Goal: Task Accomplishment & Management: Complete application form

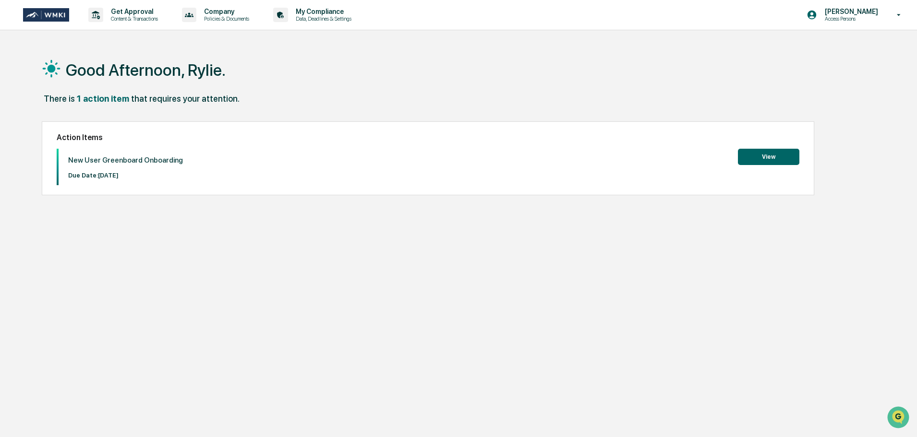
click at [769, 157] on button "View" at bounding box center [768, 157] width 61 height 16
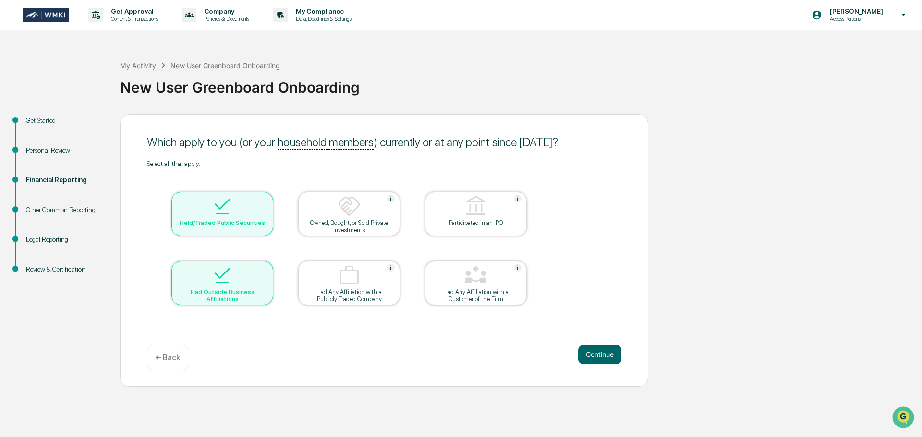
click at [246, 279] on div at bounding box center [222, 276] width 96 height 24
click at [239, 292] on div "Had Outside Business Affiliations" at bounding box center [222, 292] width 86 height 7
click at [594, 352] on button "Continue" at bounding box center [599, 354] width 43 height 19
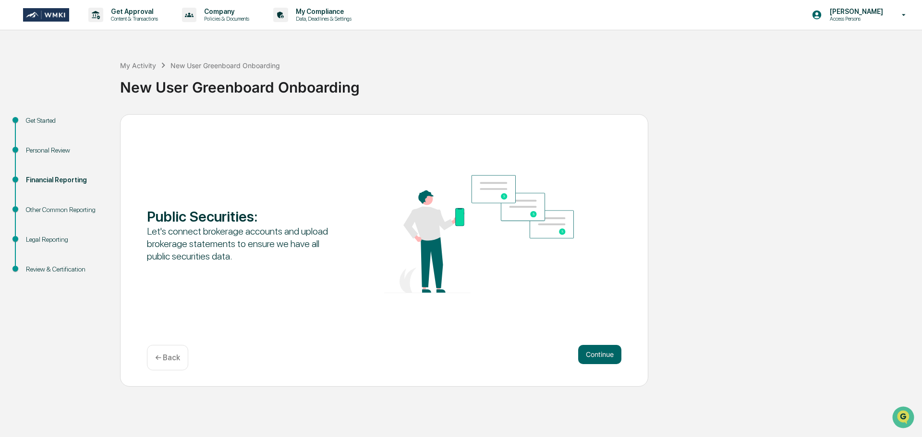
click at [594, 352] on button "Continue" at bounding box center [599, 354] width 43 height 19
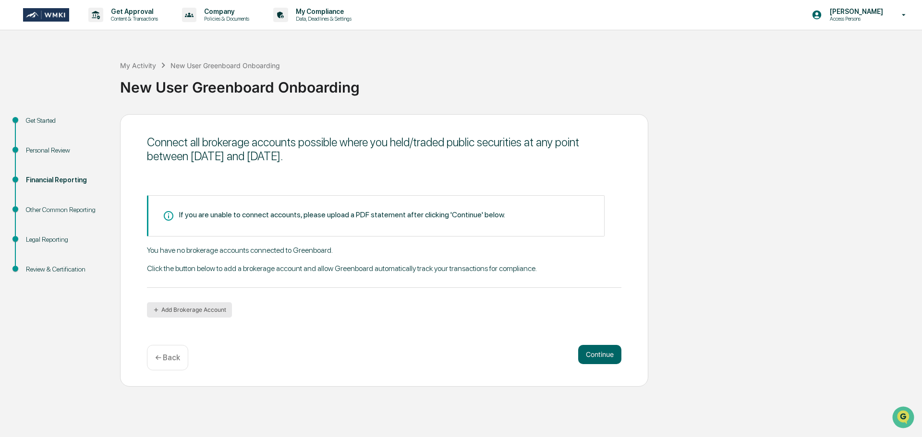
click at [204, 309] on button "Add Brokerage Account" at bounding box center [189, 310] width 85 height 15
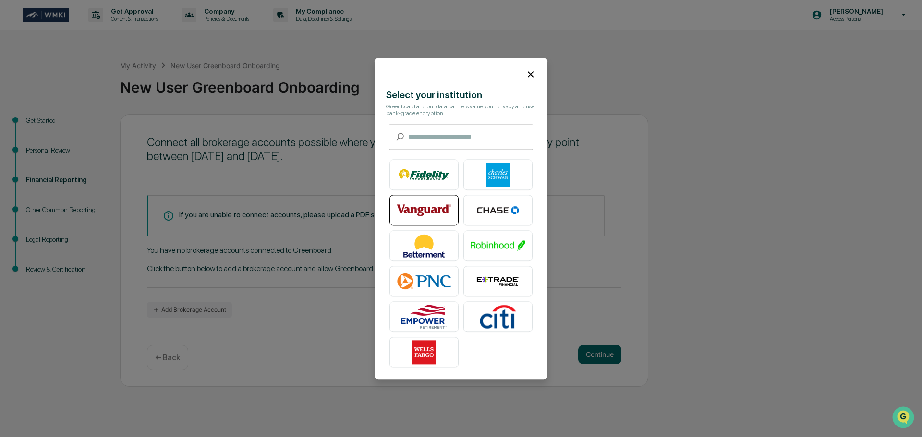
click at [415, 210] on img at bounding box center [424, 210] width 55 height 24
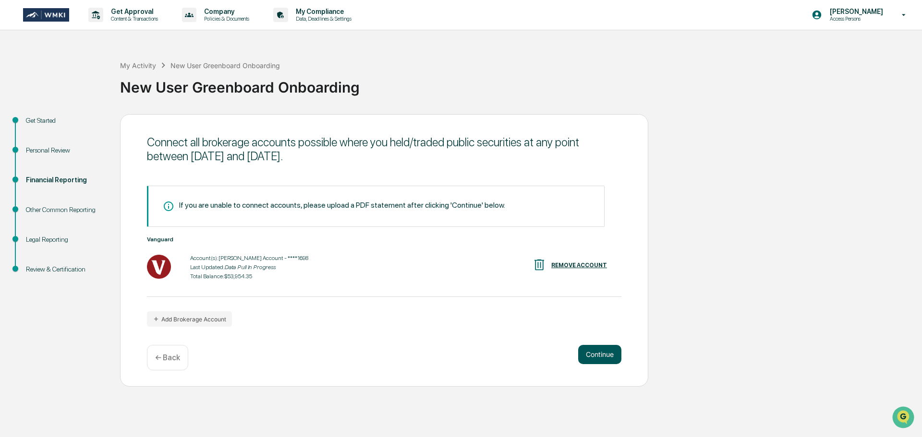
click at [601, 356] on button "Continue" at bounding box center [599, 354] width 43 height 19
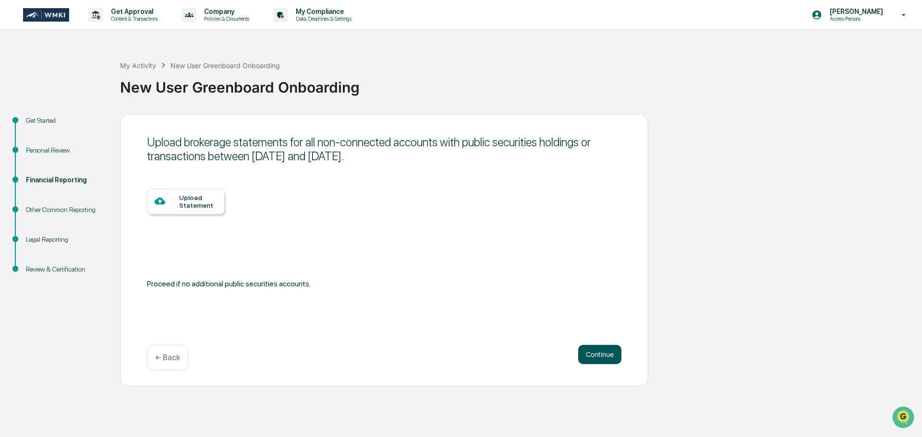
click at [601, 356] on button "Continue" at bounding box center [599, 354] width 43 height 19
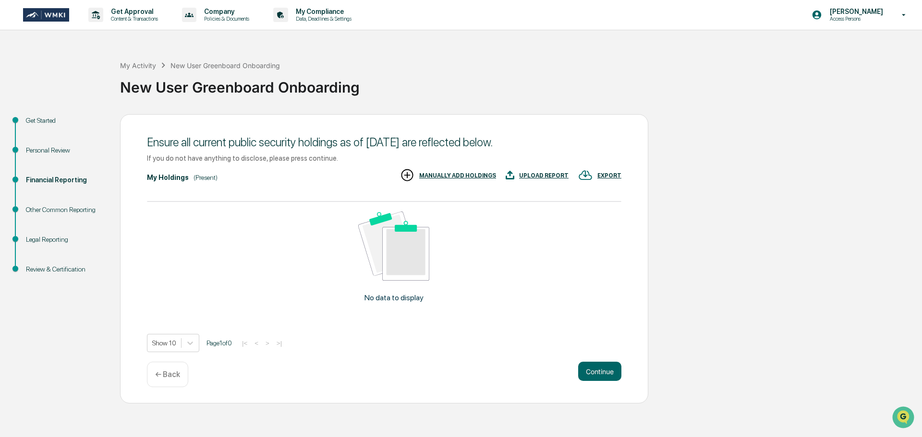
click at [538, 176] on div "UPLOAD REPORT" at bounding box center [543, 175] width 49 height 7
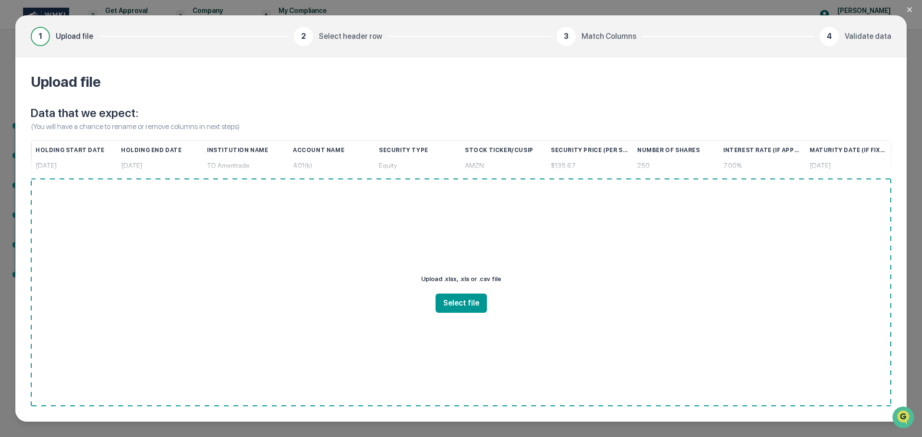
click at [908, 7] on icon "Close modal" at bounding box center [910, 10] width 8 height 8
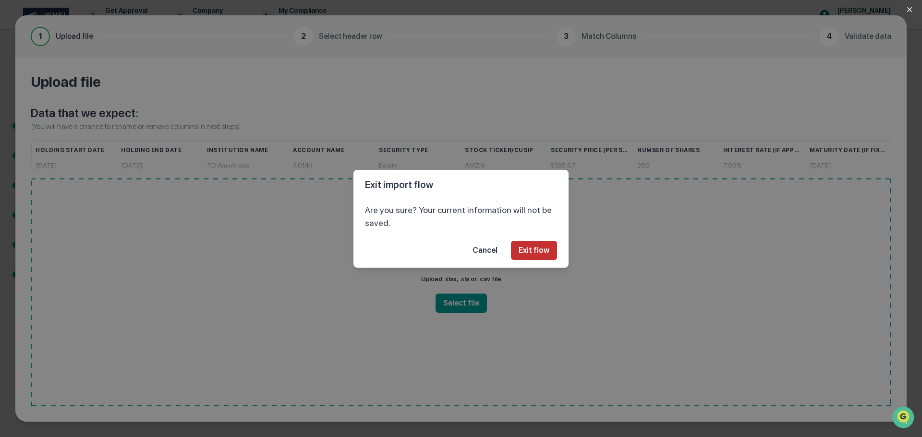
click at [533, 255] on button "Exit flow" at bounding box center [534, 250] width 46 height 19
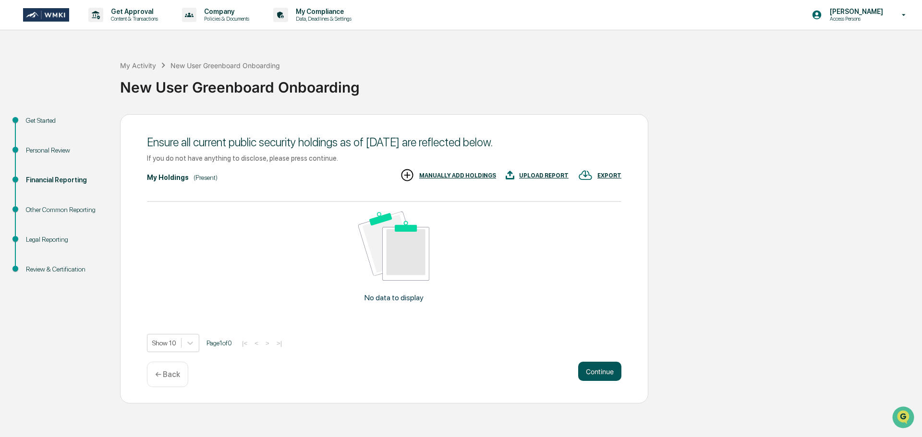
click at [597, 375] on button "Continue" at bounding box center [599, 371] width 43 height 19
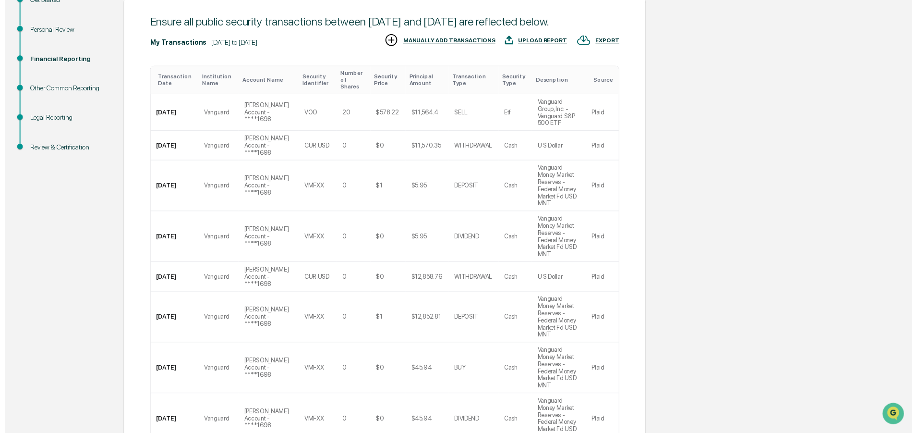
scroll to position [144, 0]
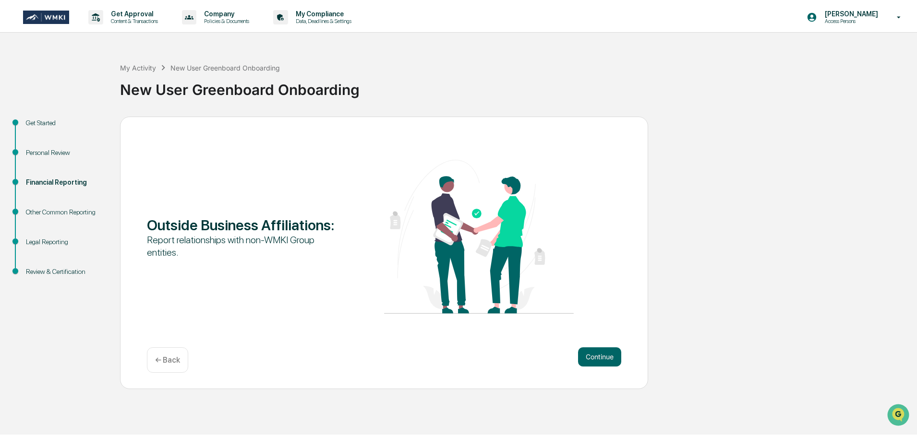
scroll to position [0, 0]
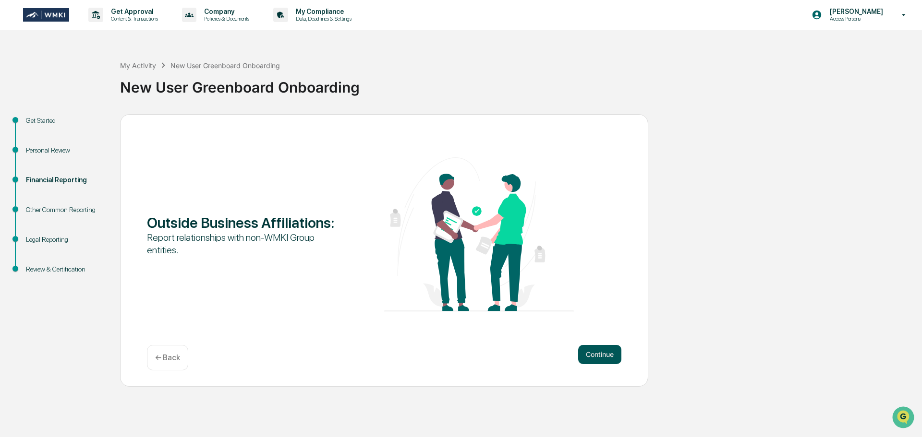
click at [598, 355] on button "Continue" at bounding box center [599, 354] width 43 height 19
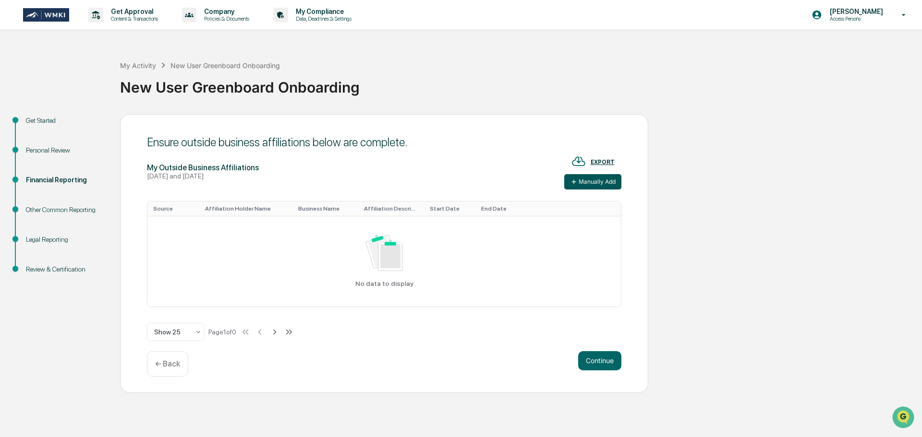
click at [584, 184] on button "Manually Add" at bounding box center [592, 181] width 57 height 15
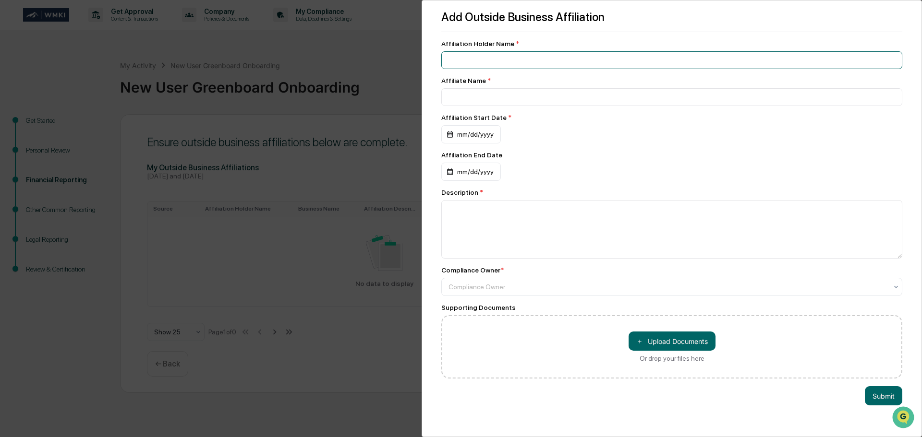
click at [515, 58] on input at bounding box center [671, 60] width 461 height 18
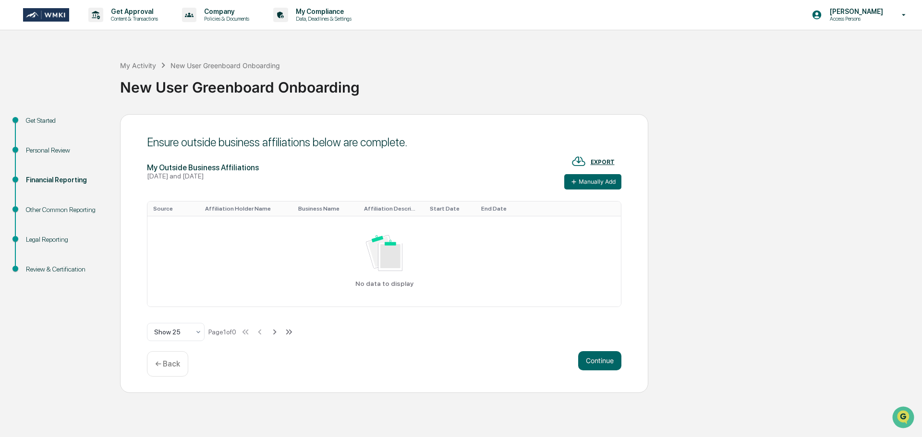
click at [172, 363] on p "← Back" at bounding box center [167, 364] width 25 height 9
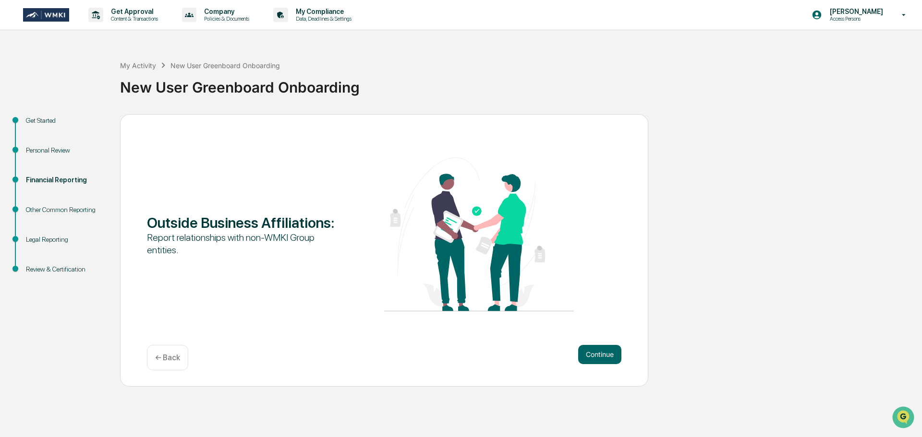
click at [170, 360] on p "← Back" at bounding box center [167, 357] width 25 height 9
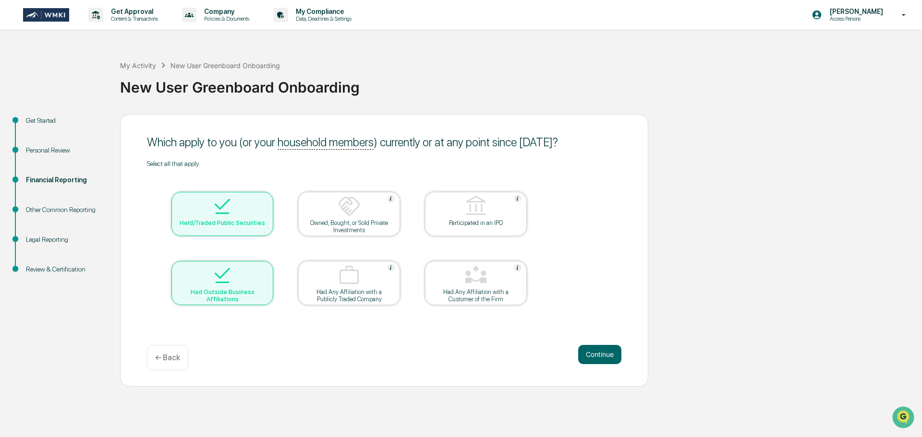
click at [219, 293] on div "Had Outside Business Affiliations" at bounding box center [222, 296] width 86 height 14
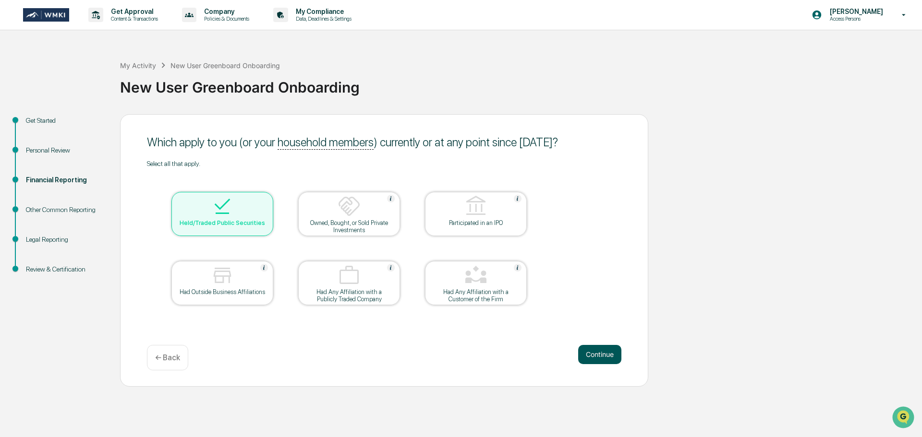
click at [603, 358] on button "Continue" at bounding box center [599, 354] width 43 height 19
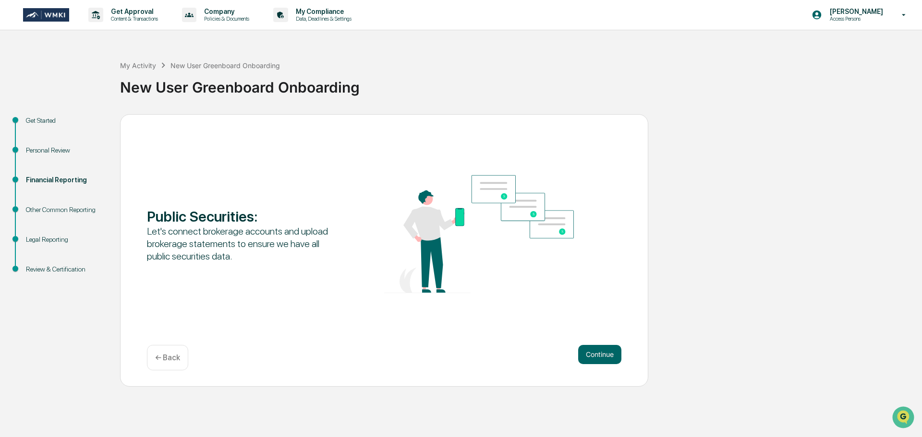
click at [603, 358] on button "Continue" at bounding box center [599, 354] width 43 height 19
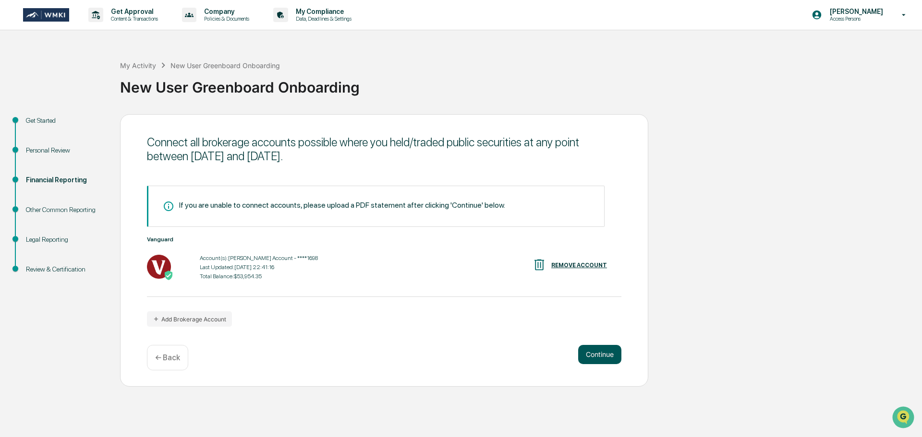
click at [604, 357] on button "Continue" at bounding box center [599, 354] width 43 height 19
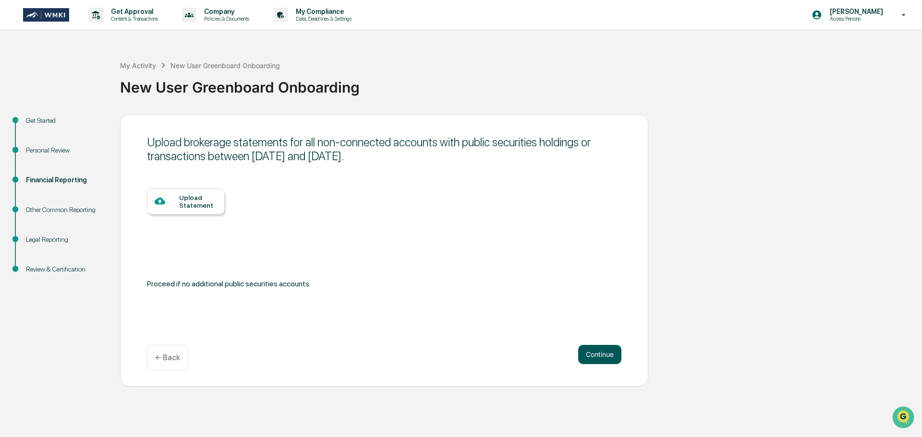
click at [604, 357] on button "Continue" at bounding box center [599, 354] width 43 height 19
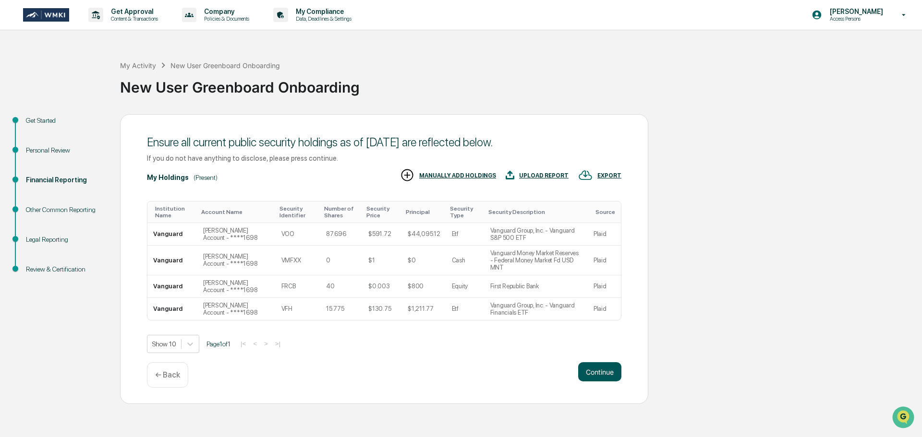
click at [609, 382] on button "Continue" at bounding box center [599, 372] width 43 height 19
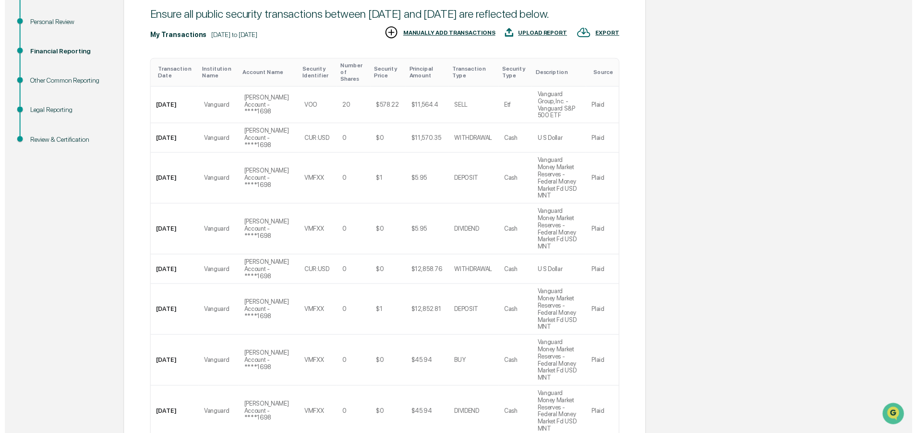
scroll to position [165, 0]
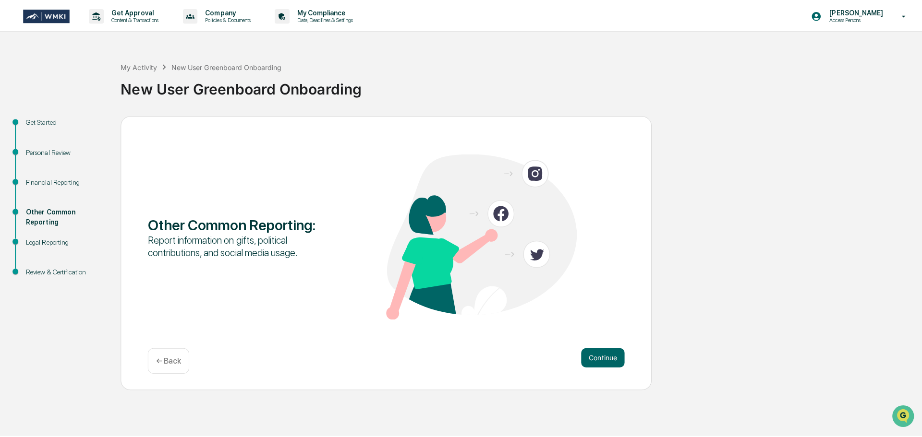
scroll to position [0, 0]
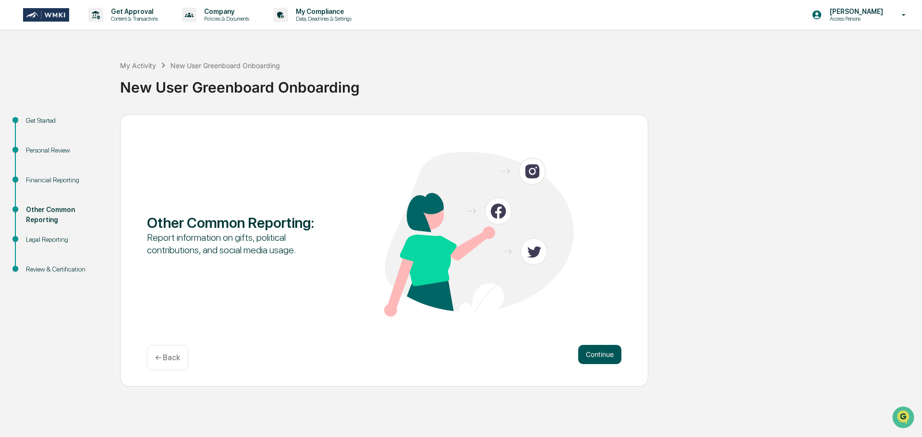
click at [613, 357] on button "Continue" at bounding box center [599, 354] width 43 height 19
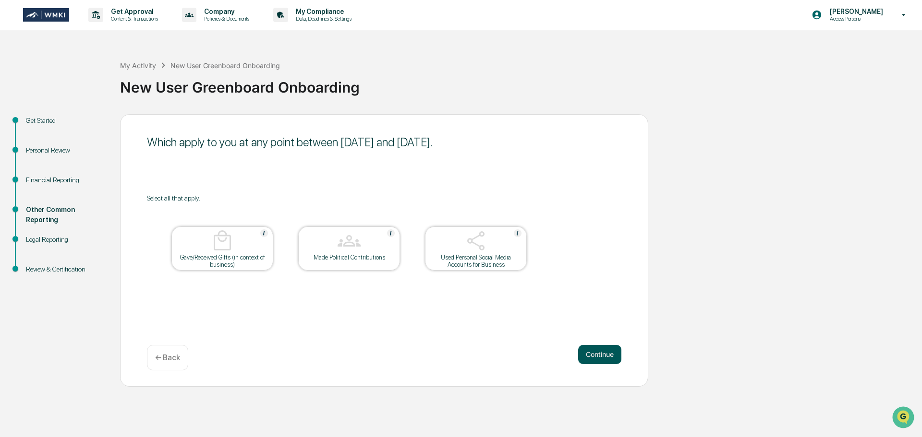
click at [600, 349] on button "Continue" at bounding box center [599, 354] width 43 height 19
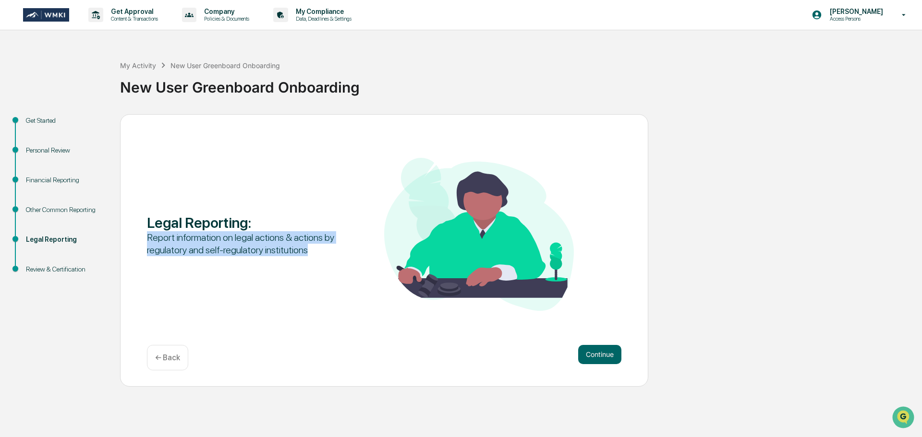
drag, startPoint x: 310, startPoint y: 251, endPoint x: 143, endPoint y: 234, distance: 167.9
click at [143, 234] on div "Legal Reporting : Report information on legal actions & actions by regulatory a…" at bounding box center [384, 250] width 528 height 273
click at [591, 355] on button "Continue" at bounding box center [599, 354] width 43 height 19
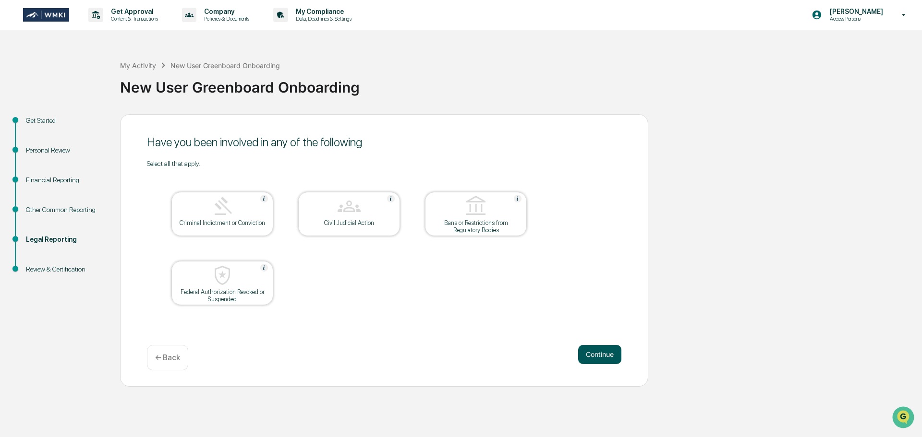
click at [589, 355] on button "Continue" at bounding box center [599, 354] width 43 height 19
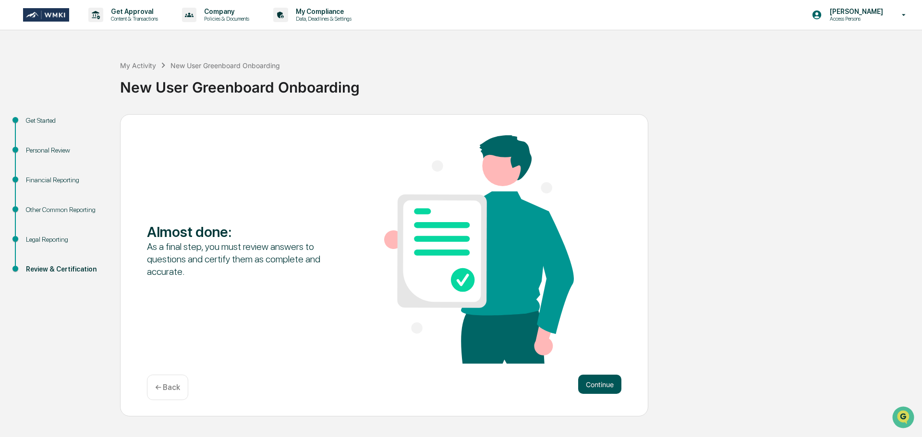
click at [602, 381] on button "Continue" at bounding box center [599, 384] width 43 height 19
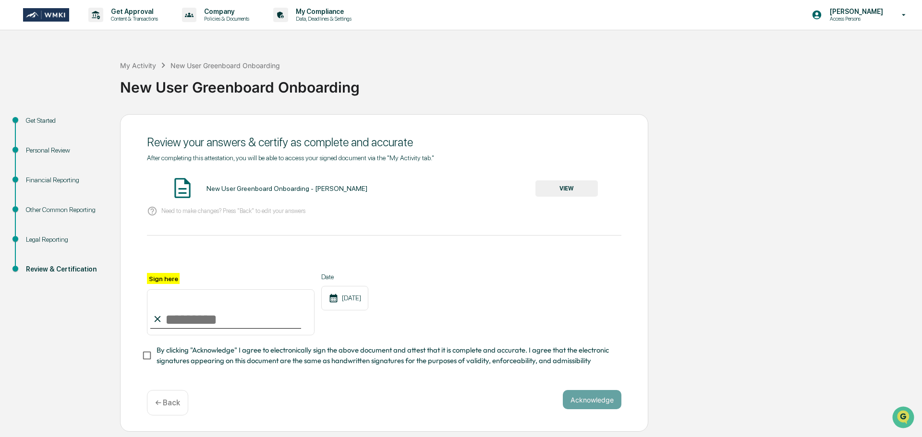
click at [577, 186] on button "VIEW" at bounding box center [566, 189] width 62 height 16
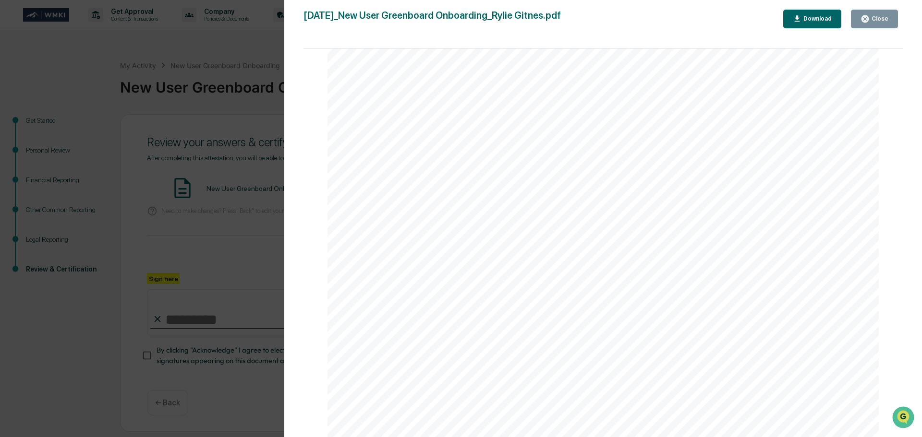
scroll to position [144, 0]
drag, startPoint x: 903, startPoint y: 89, endPoint x: 899, endPoint y: 84, distance: 6.5
click at [904, 103] on div "Version History [DATE] 10:42 PM Rylie Gitnes [DATE]_New User Greenboard Onboard…" at bounding box center [603, 228] width 638 height 457
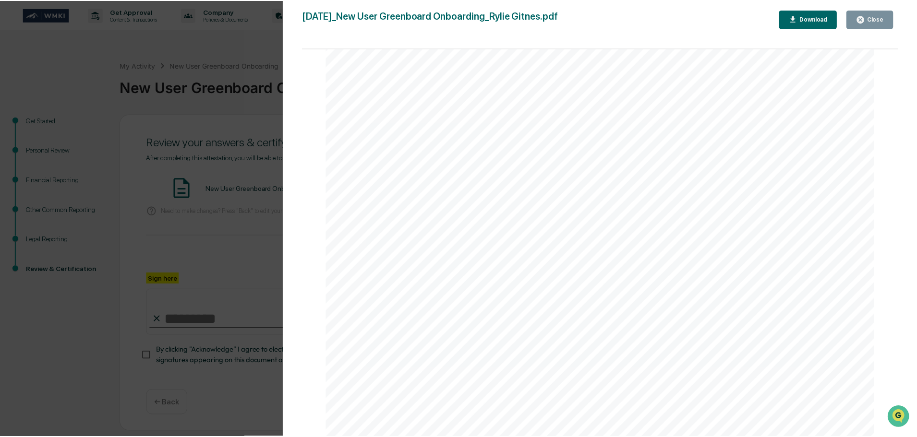
scroll to position [3428, 0]
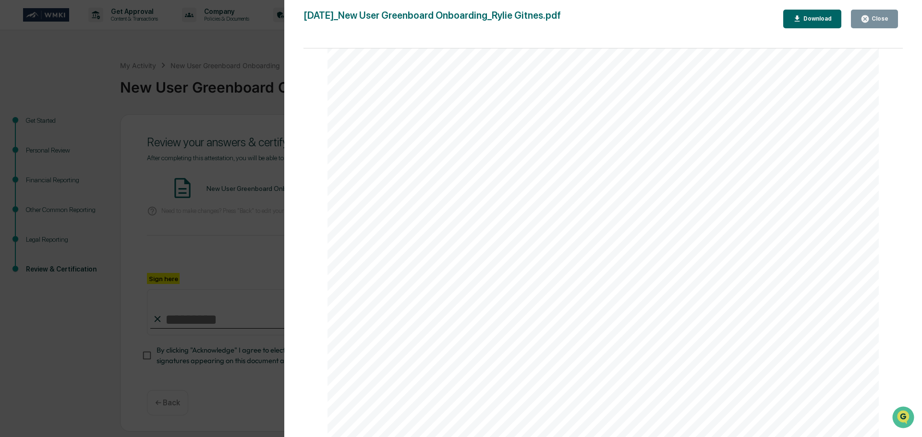
click at [877, 24] on button "Close" at bounding box center [874, 19] width 47 height 19
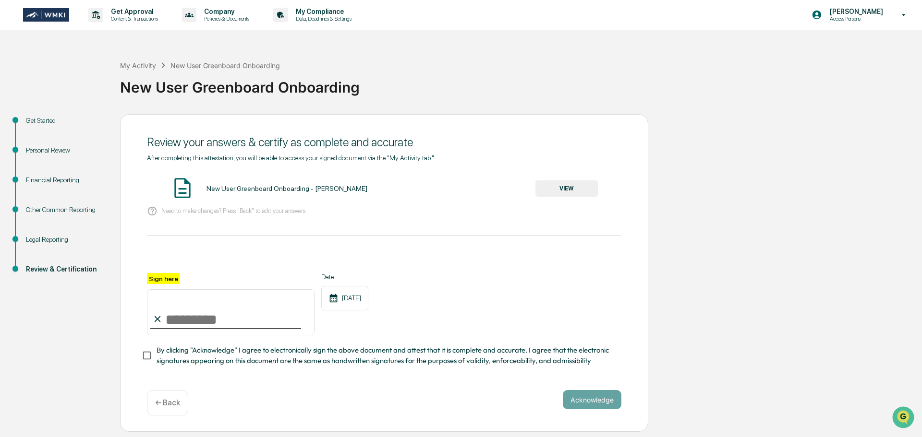
click at [198, 322] on input "Sign here" at bounding box center [231, 313] width 168 height 46
type input "**********"
click at [593, 408] on button "Acknowledge" at bounding box center [592, 399] width 59 height 19
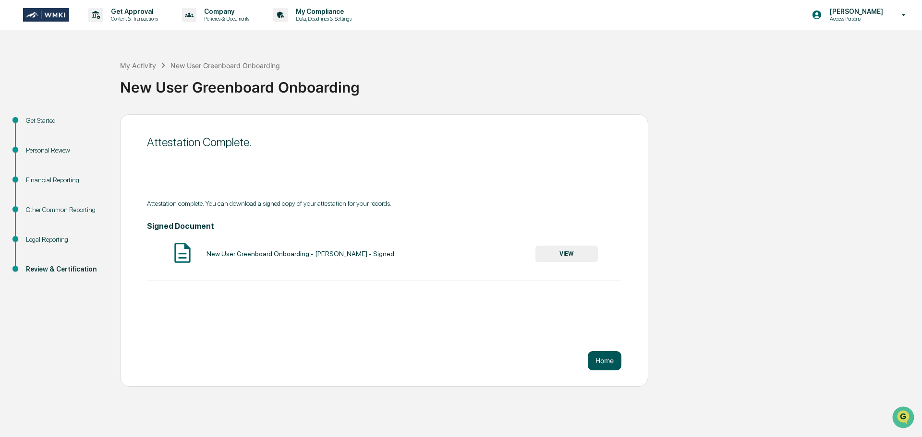
click at [603, 365] on button "Home" at bounding box center [605, 360] width 34 height 19
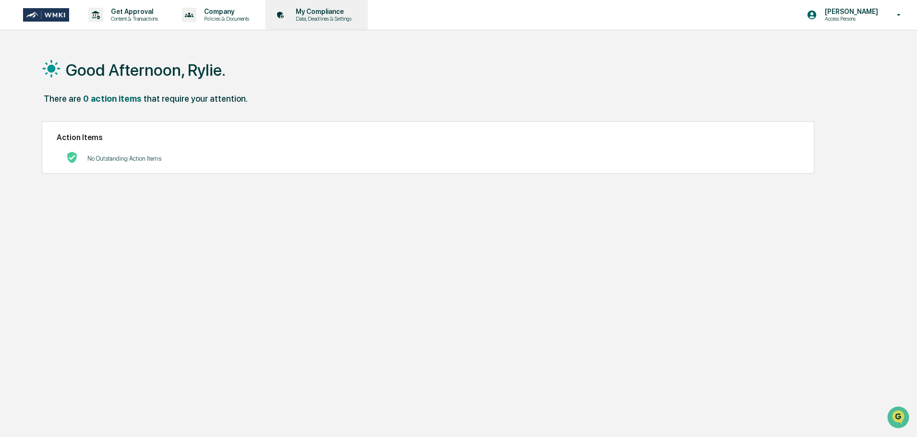
click at [324, 15] on p "Data, Deadlines & Settings" at bounding box center [322, 18] width 68 height 7
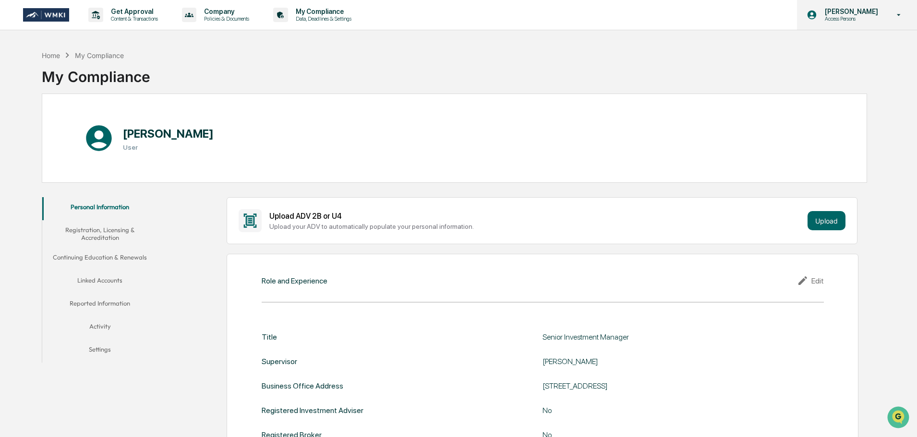
click at [882, 20] on p "Access Persons" at bounding box center [850, 18] width 66 height 7
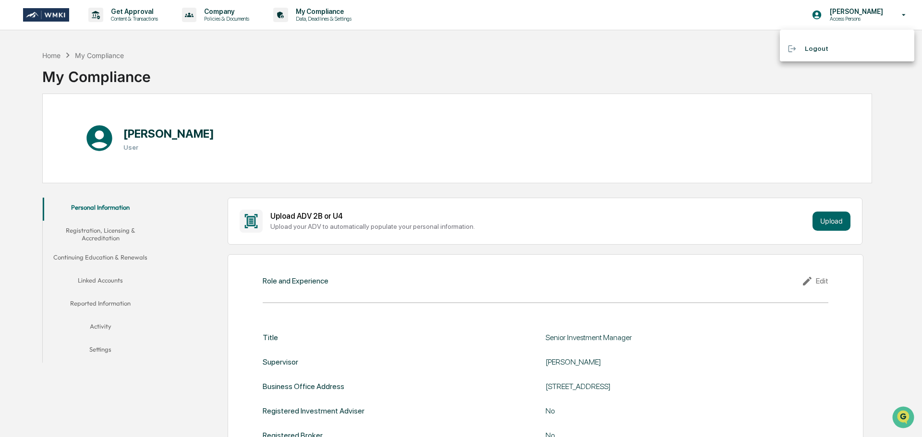
click at [834, 54] on li "Logout" at bounding box center [847, 49] width 134 height 18
